Goal: Task Accomplishment & Management: Complete application form

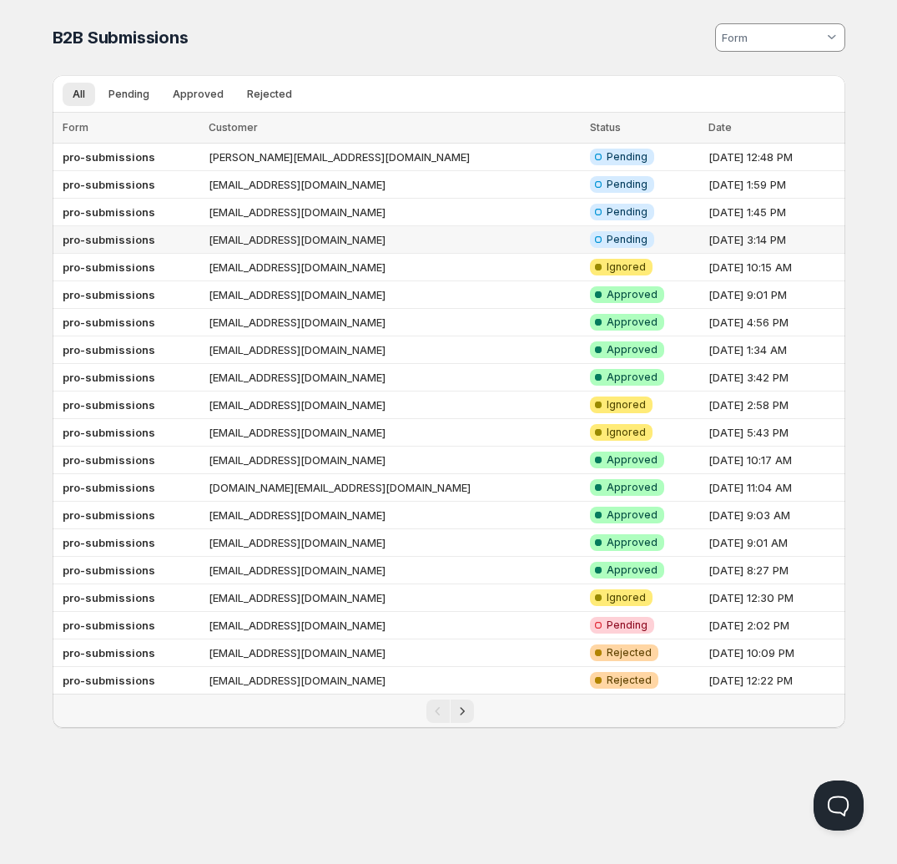
click at [435, 242] on td "[EMAIL_ADDRESS][DOMAIN_NAME]" at bounding box center [394, 240] width 381 height 28
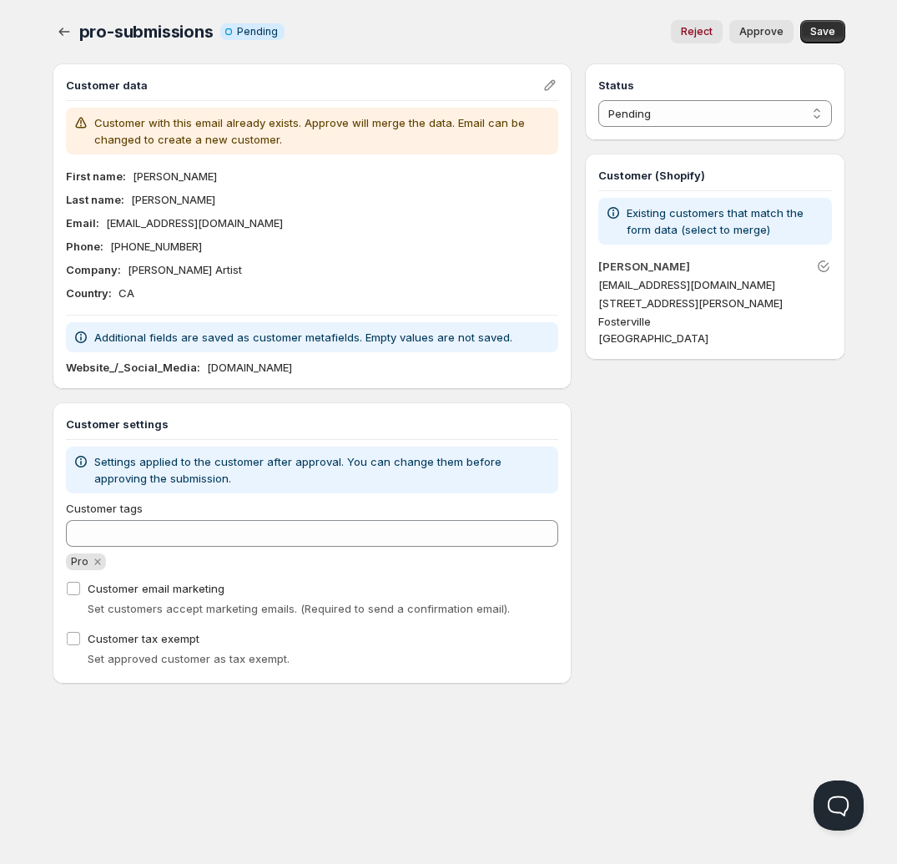
drag, startPoint x: 248, startPoint y: 218, endPoint x: 103, endPoint y: 227, distance: 145.5
click at [103, 227] on div "Email : [EMAIL_ADDRESS][DOMAIN_NAME]" at bounding box center [312, 222] width 493 height 17
click at [300, 283] on div "First name : [PERSON_NAME] Last name : [PERSON_NAME] Email : [EMAIL_ADDRESS][DO…" at bounding box center [312, 235] width 493 height 134
drag, startPoint x: 375, startPoint y: 370, endPoint x: 199, endPoint y: 371, distance: 176.1
click at [199, 371] on div "Website_/_Social_Media : [DOMAIN_NAME]" at bounding box center [312, 367] width 493 height 17
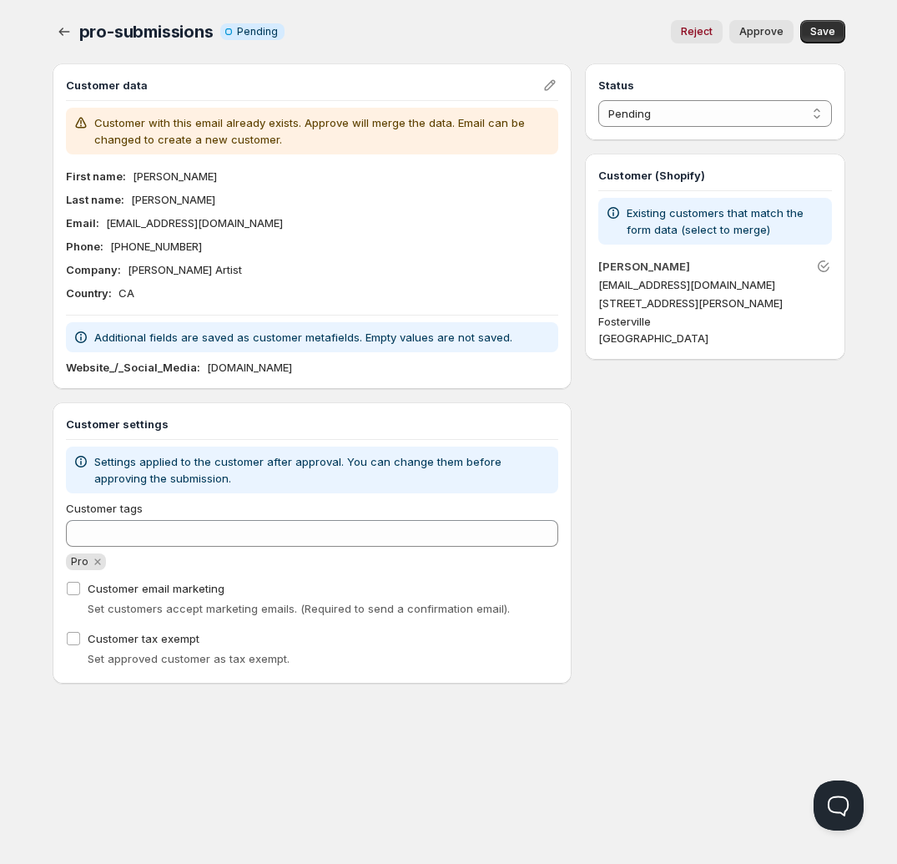
copy p "[DOMAIN_NAME]"
click at [466, 285] on div "Country : [GEOGRAPHIC_DATA]" at bounding box center [312, 293] width 493 height 17
click at [750, 33] on span "Approve" at bounding box center [761, 31] width 44 height 13
select select "1"
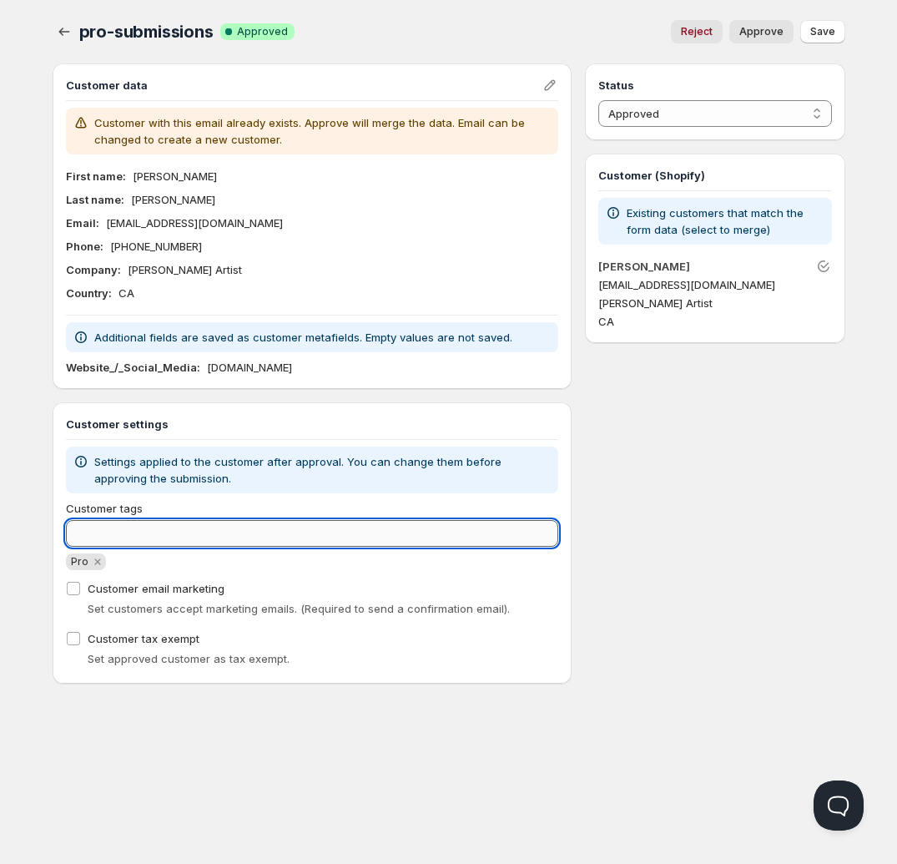
click at [154, 533] on input "Customer tags" at bounding box center [312, 533] width 493 height 27
click at [58, 40] on button "button" at bounding box center [64, 31] width 23 height 23
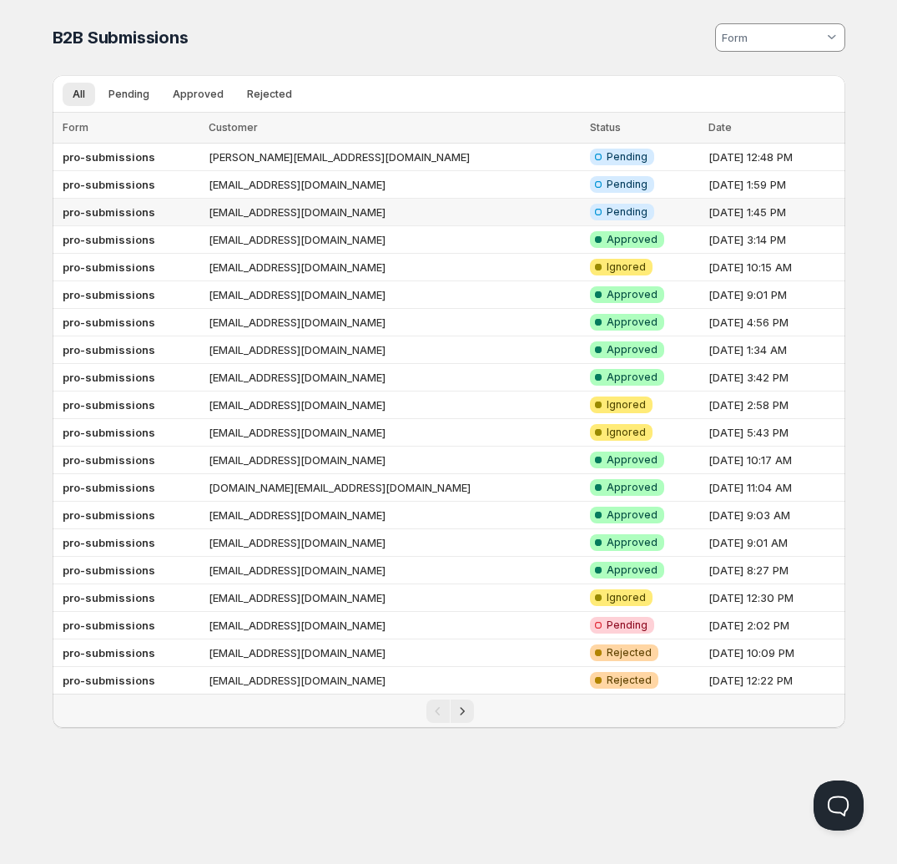
click at [435, 222] on td "[EMAIL_ADDRESS][DOMAIN_NAME]" at bounding box center [394, 213] width 381 height 28
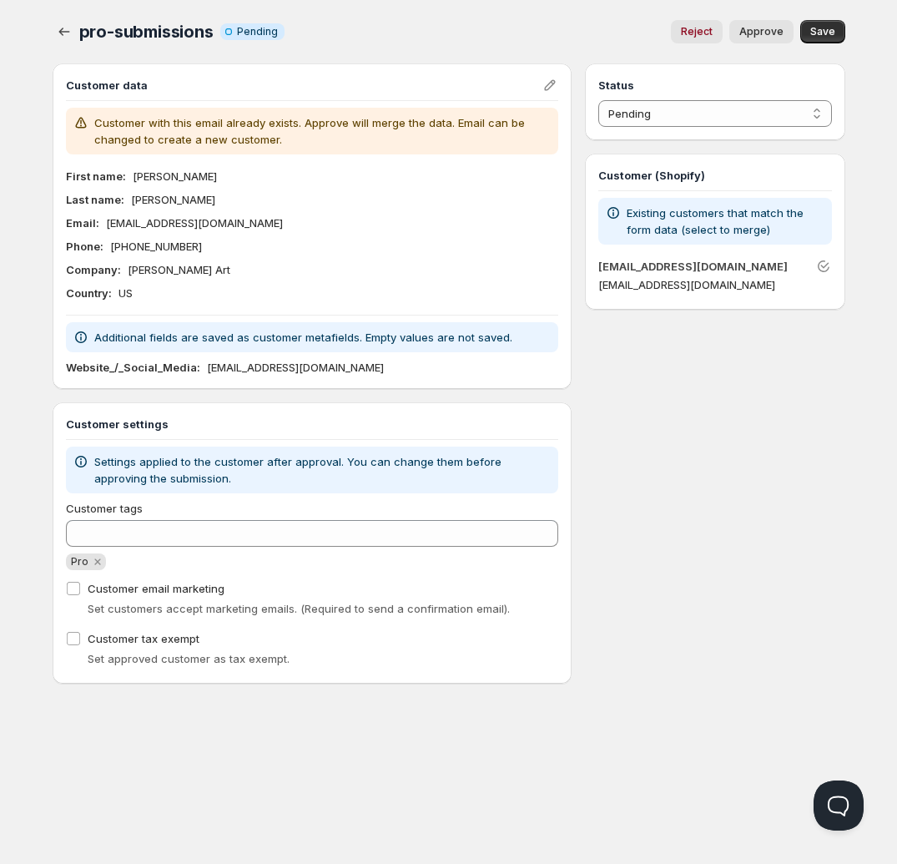
click at [770, 27] on span "Approve" at bounding box center [761, 31] width 44 height 13
select select "1"
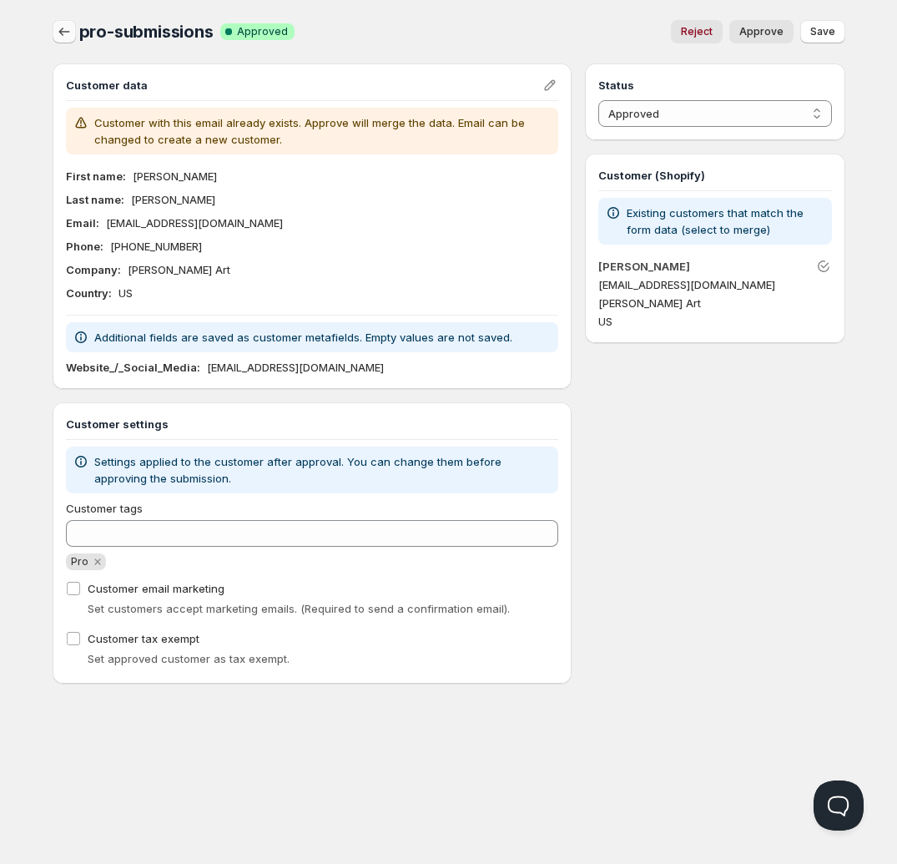
click at [70, 29] on icon "button" at bounding box center [64, 31] width 17 height 17
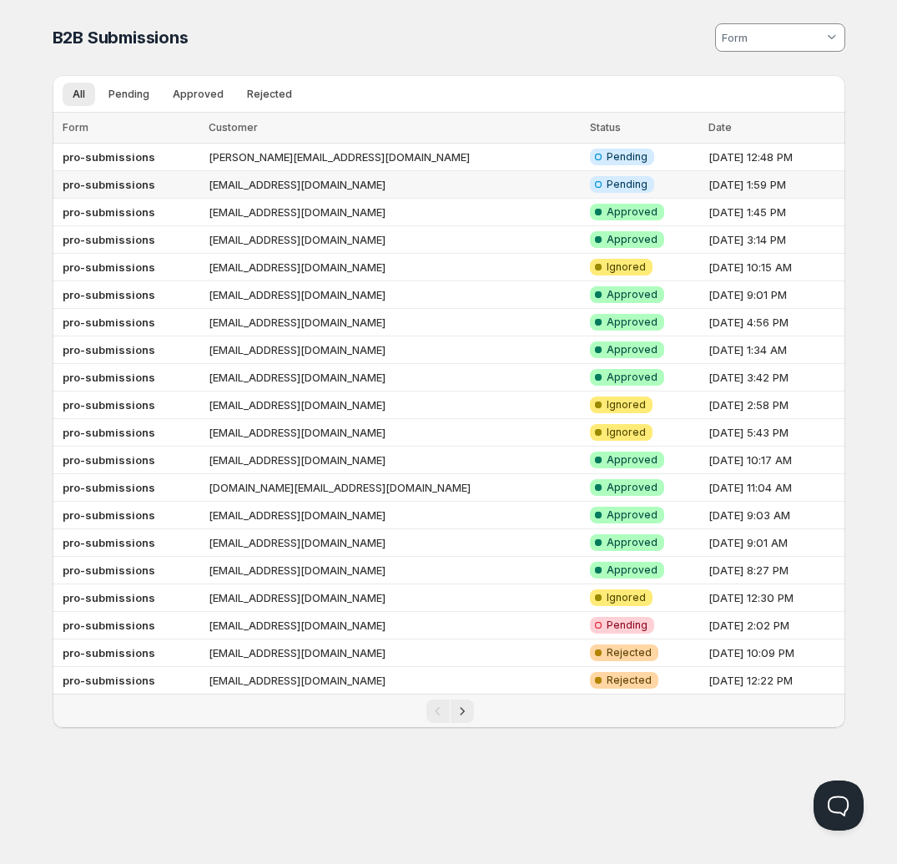
click at [457, 181] on td "[EMAIL_ADDRESS][DOMAIN_NAME]" at bounding box center [394, 185] width 381 height 28
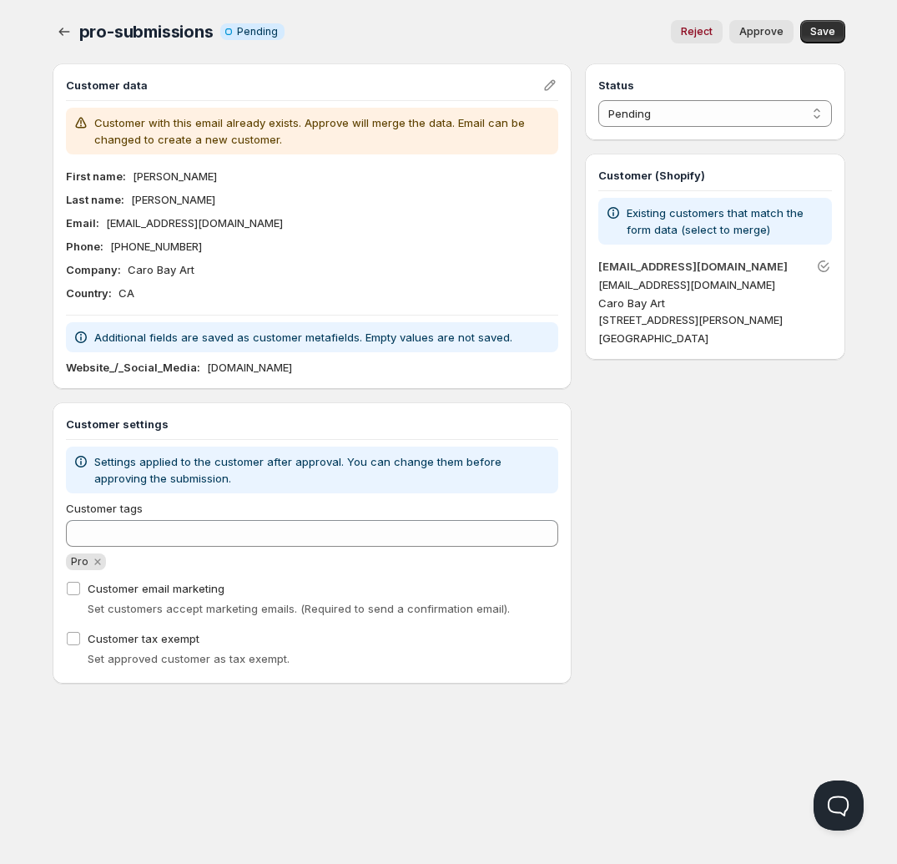
click at [769, 32] on span "Approve" at bounding box center [761, 31] width 44 height 13
select select "1"
click at [71, 26] on icon "button" at bounding box center [64, 31] width 17 height 17
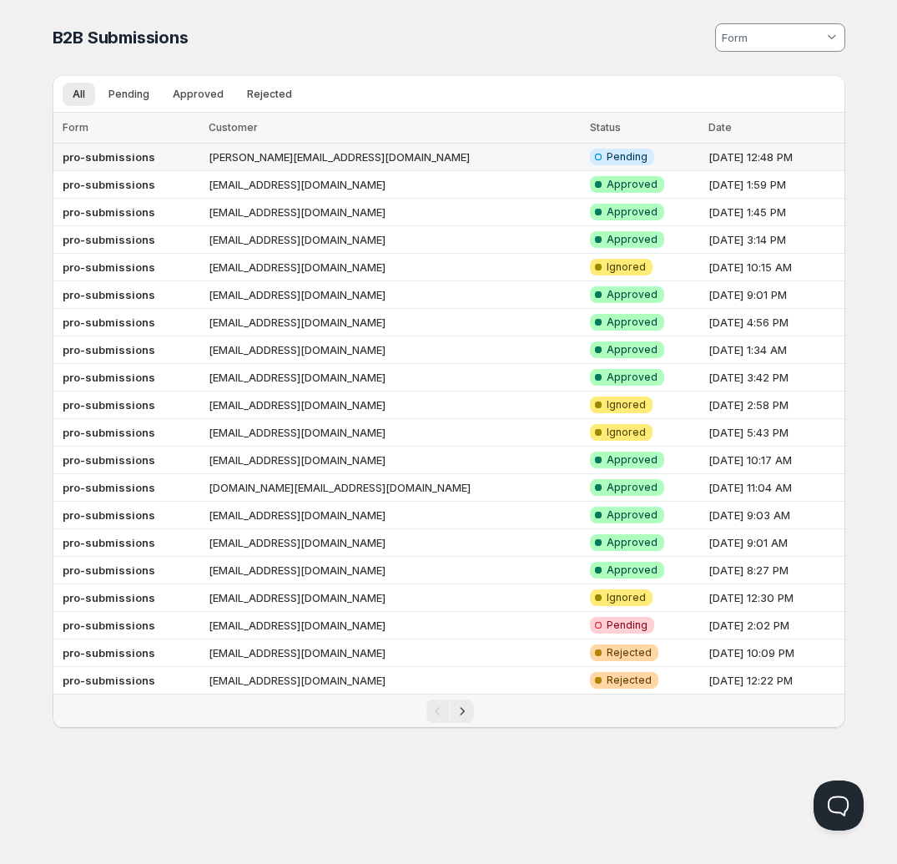
click at [383, 157] on td "[PERSON_NAME][EMAIL_ADDRESS][DOMAIN_NAME]" at bounding box center [394, 158] width 381 height 28
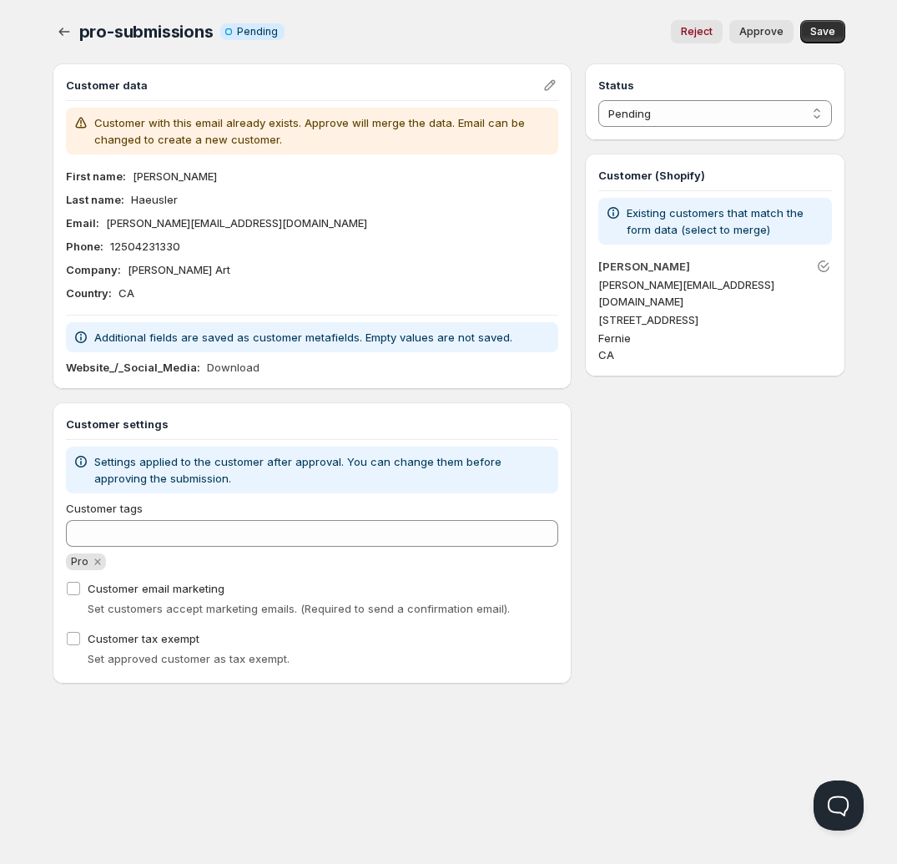
click at [759, 33] on span "Approve" at bounding box center [761, 31] width 44 height 13
select select "1"
click at [227, 366] on link "Download" at bounding box center [233, 367] width 53 height 17
click at [67, 32] on icon "button" at bounding box center [63, 32] width 11 height 8
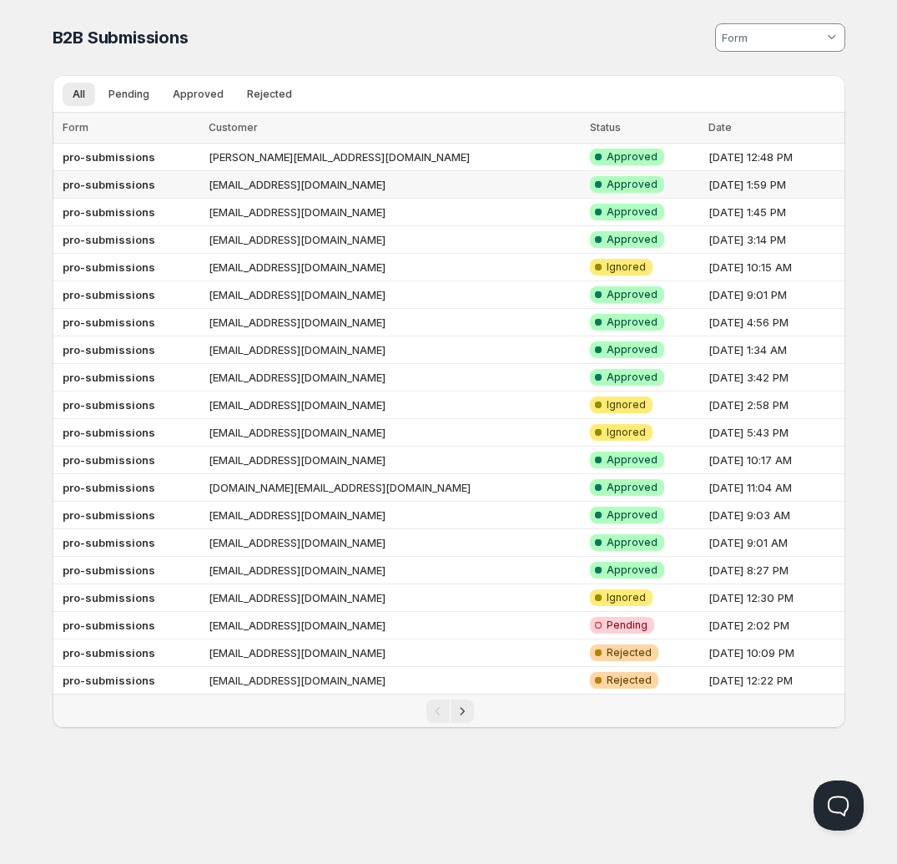
click at [378, 190] on td "[EMAIL_ADDRESS][DOMAIN_NAME]" at bounding box center [394, 185] width 381 height 28
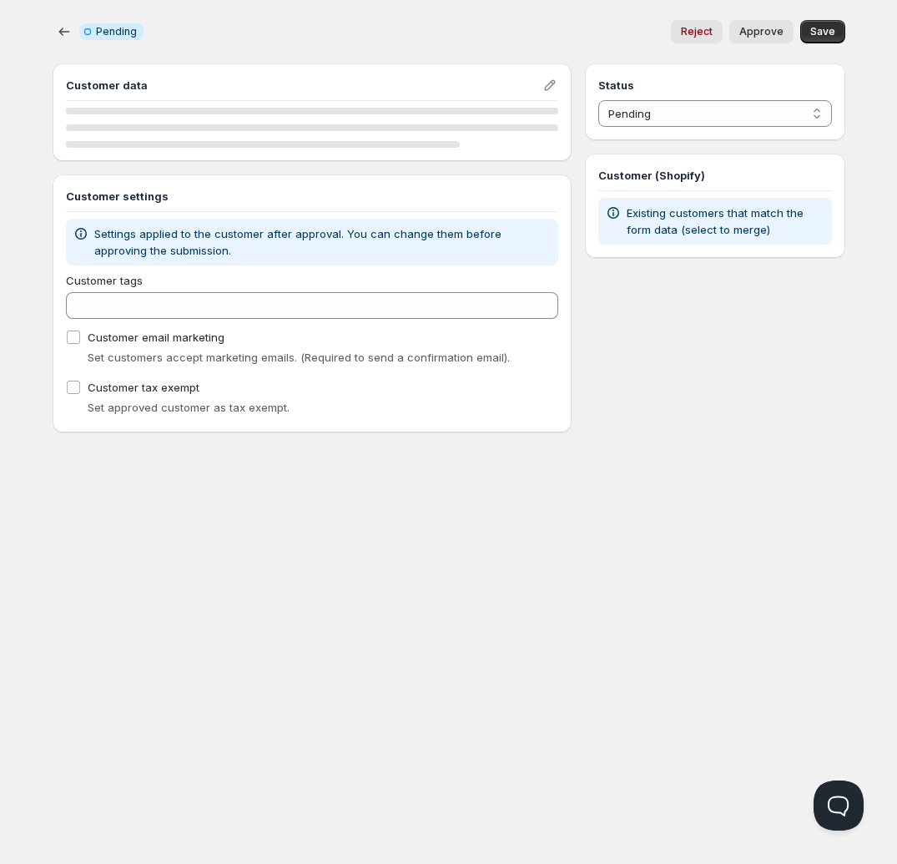
select select "1"
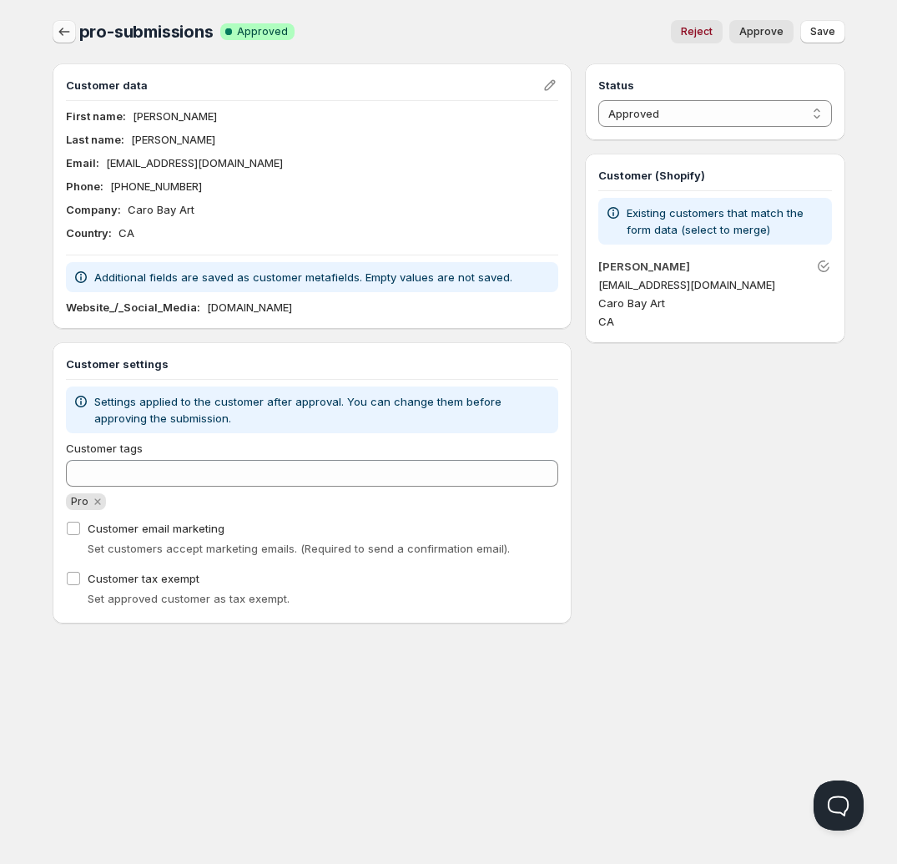
click at [59, 25] on div at bounding box center [66, 31] width 27 height 23
click at [62, 36] on icon "button" at bounding box center [64, 31] width 17 height 17
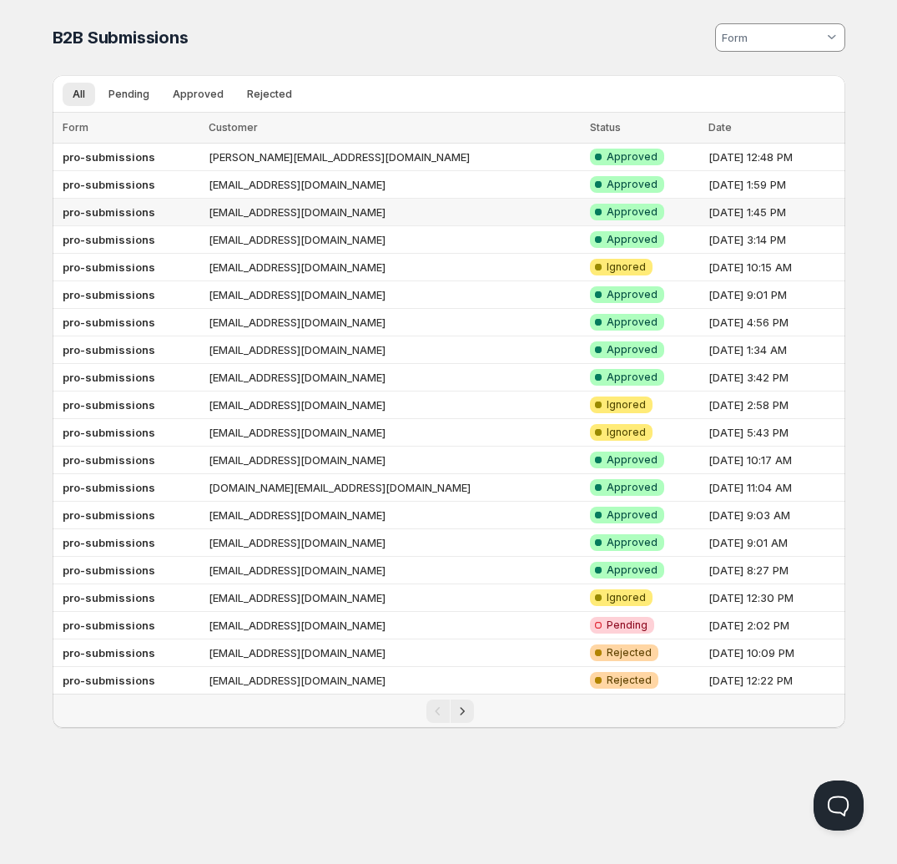
click at [430, 205] on td "[EMAIL_ADDRESS][DOMAIN_NAME]" at bounding box center [394, 213] width 381 height 28
select select "1"
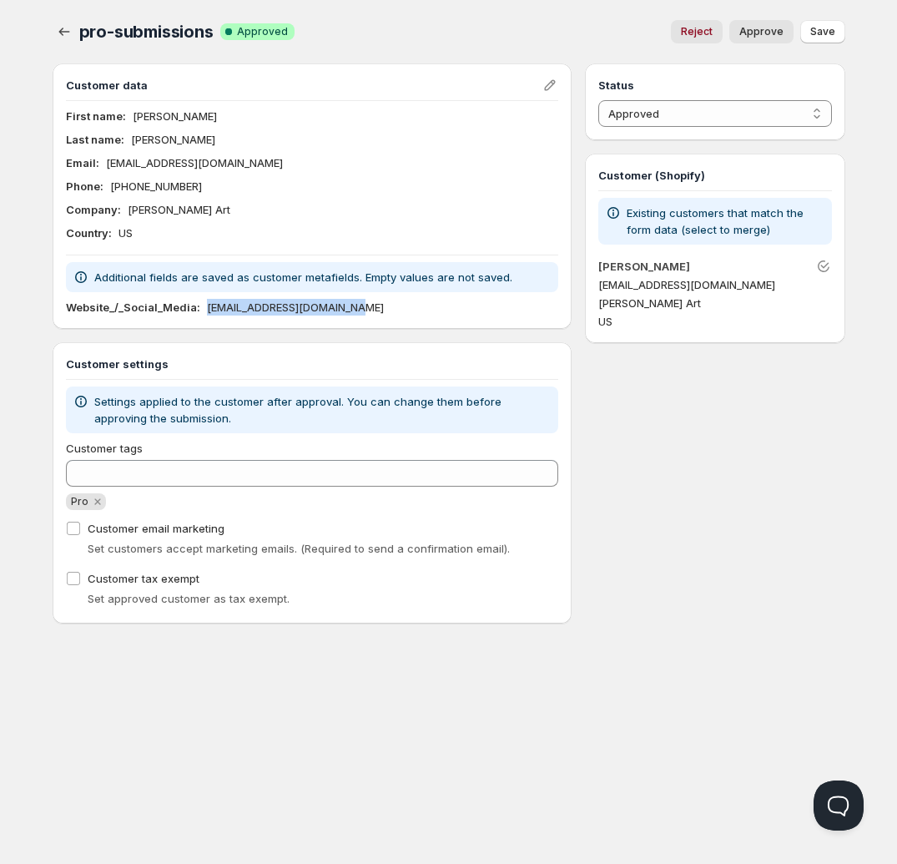
drag, startPoint x: 203, startPoint y: 308, endPoint x: 371, endPoint y: 315, distance: 168.7
click at [371, 315] on div "Website_/_Social_Media : [EMAIL_ADDRESS][DOMAIN_NAME]" at bounding box center [312, 307] width 493 height 17
copy p "[EMAIL_ADDRESS][DOMAIN_NAME]"
